Goal: Task Accomplishment & Management: Manage account settings

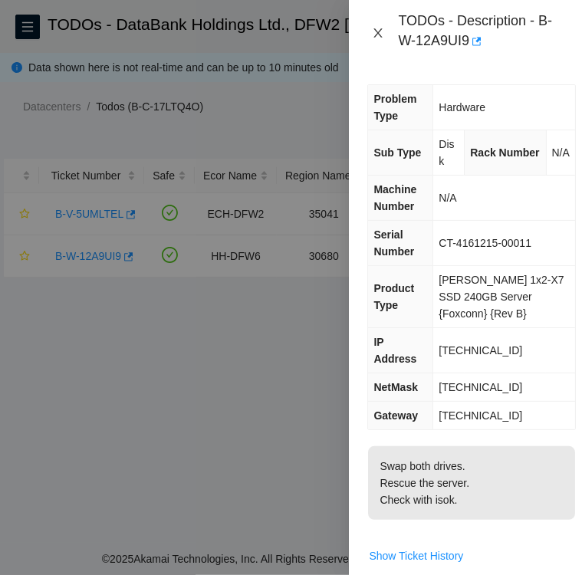
click at [376, 33] on icon "close" at bounding box center [378, 33] width 12 height 12
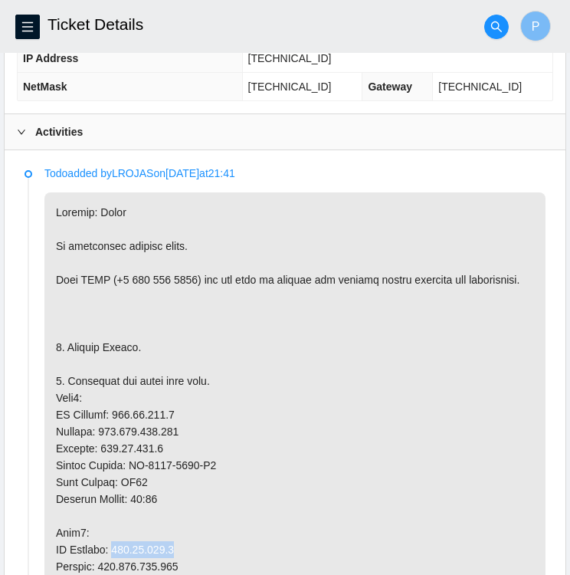
scroll to position [678, 0]
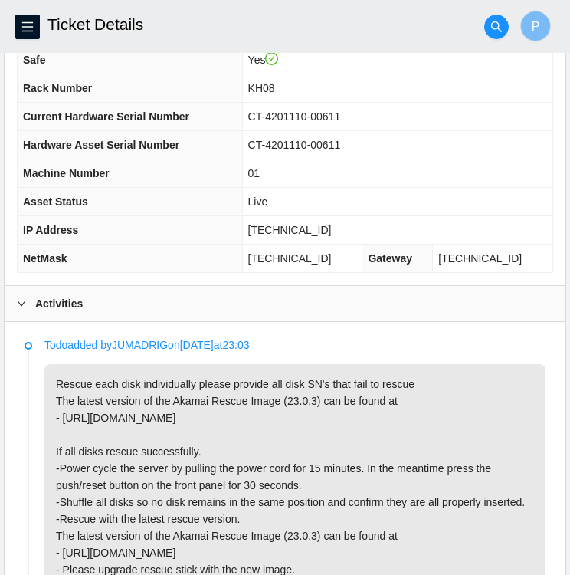
scroll to position [512, 0]
